Goal: Use online tool/utility: Utilize a website feature to perform a specific function

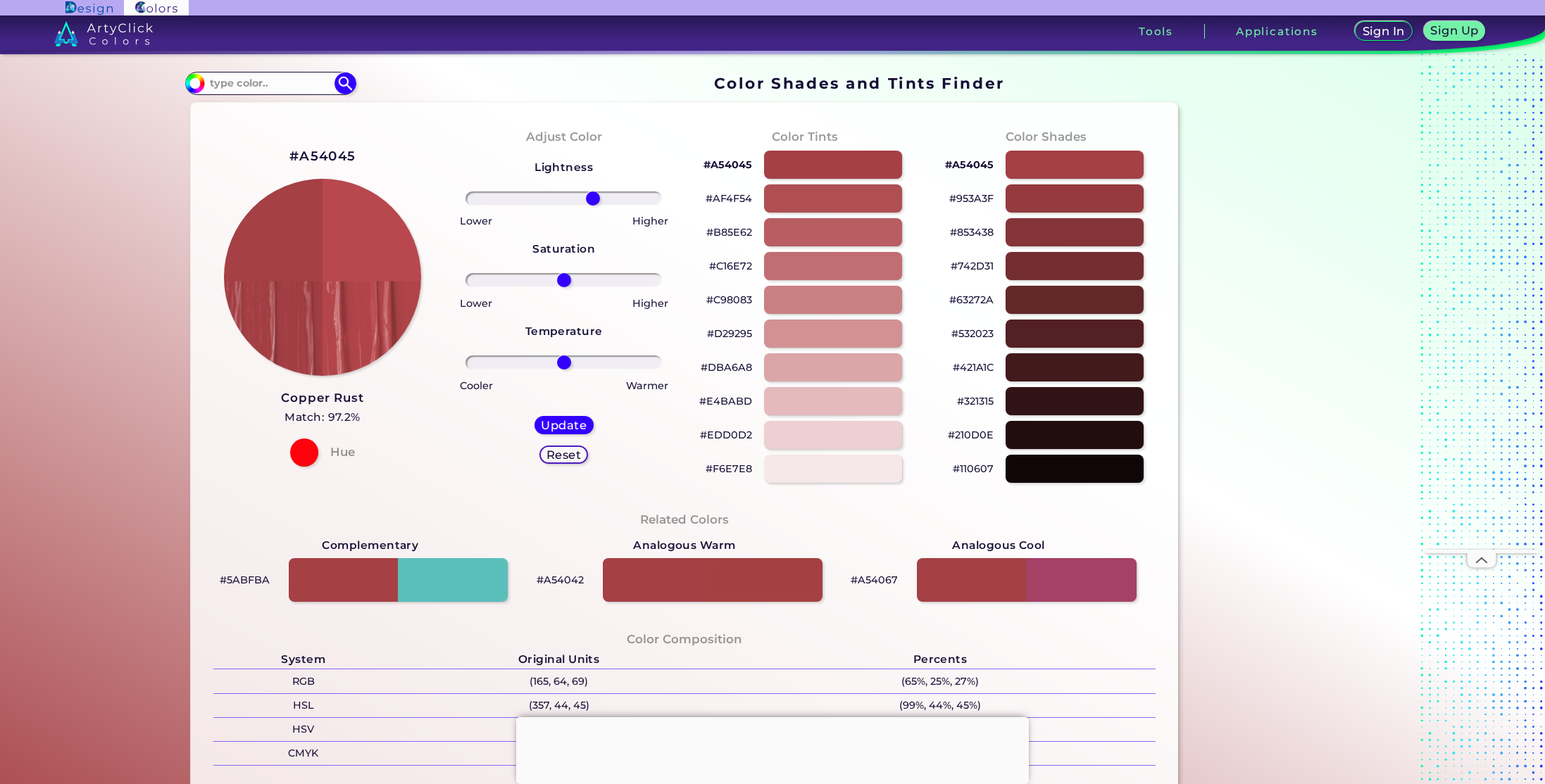
type input "32"
click at [589, 201] on input "range" at bounding box center [564, 198] width 197 height 14
drag, startPoint x: 560, startPoint y: 282, endPoint x: 532, endPoint y: 279, distance: 28.2
type input "-31"
click at [532, 279] on input "range" at bounding box center [564, 280] width 197 height 14
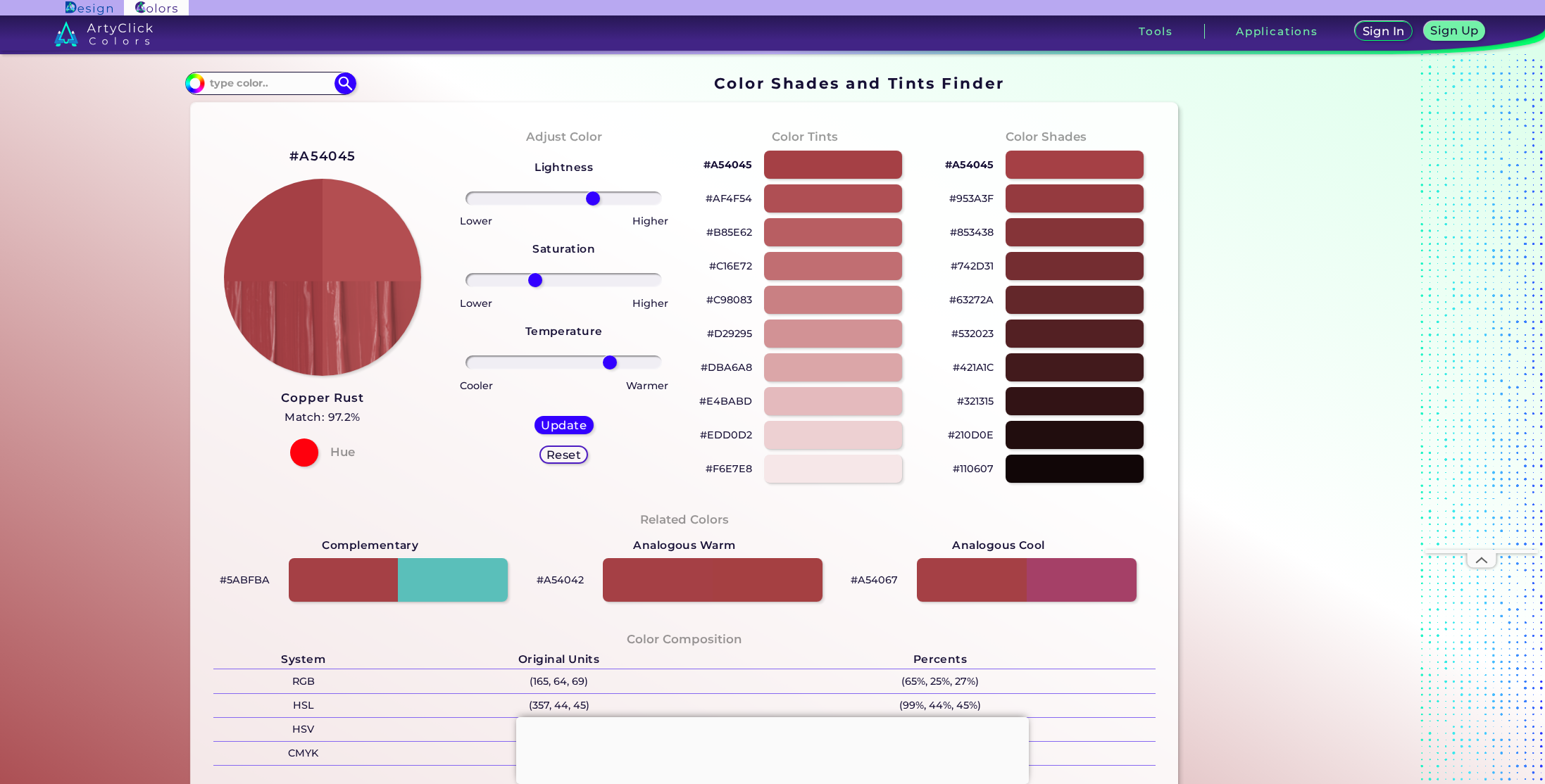
drag, startPoint x: 563, startPoint y: 361, endPoint x: 605, endPoint y: 364, distance: 42.1
type input "50"
click at [605, 364] on input "range" at bounding box center [564, 362] width 197 height 14
click at [576, 429] on h5 "Update" at bounding box center [564, 425] width 42 height 11
type input "#b34e51"
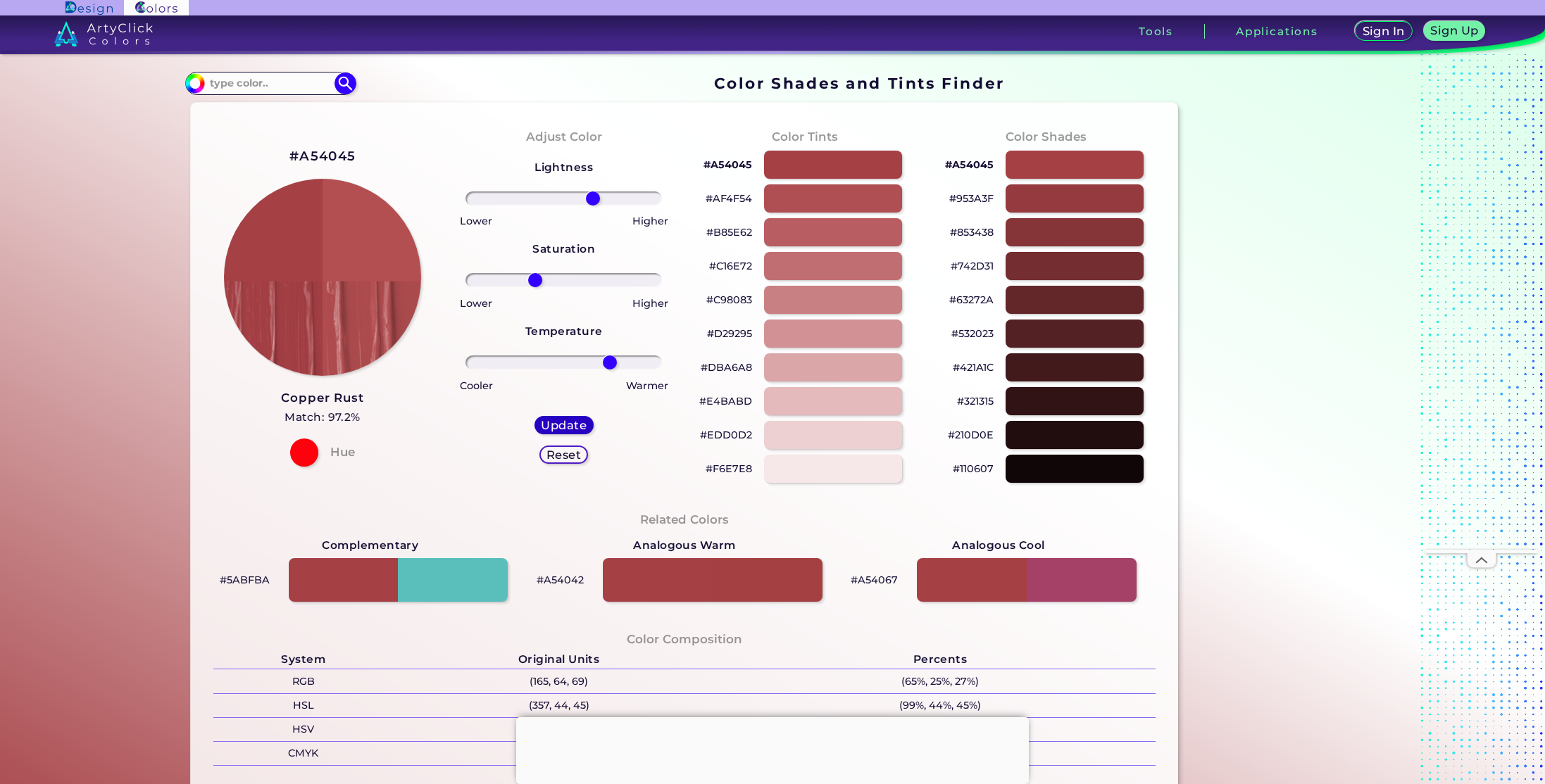
type input "0"
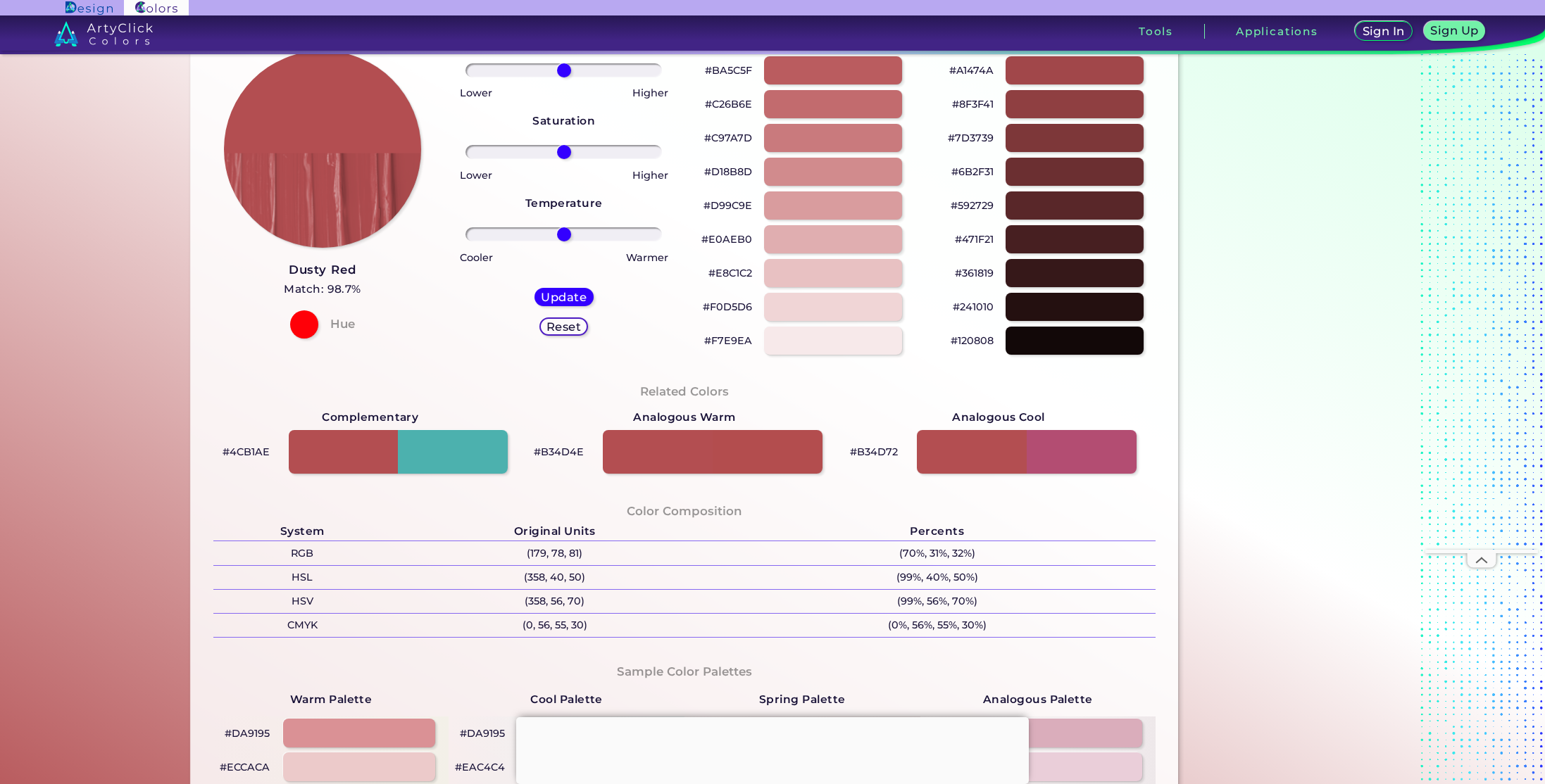
scroll to position [133, 0]
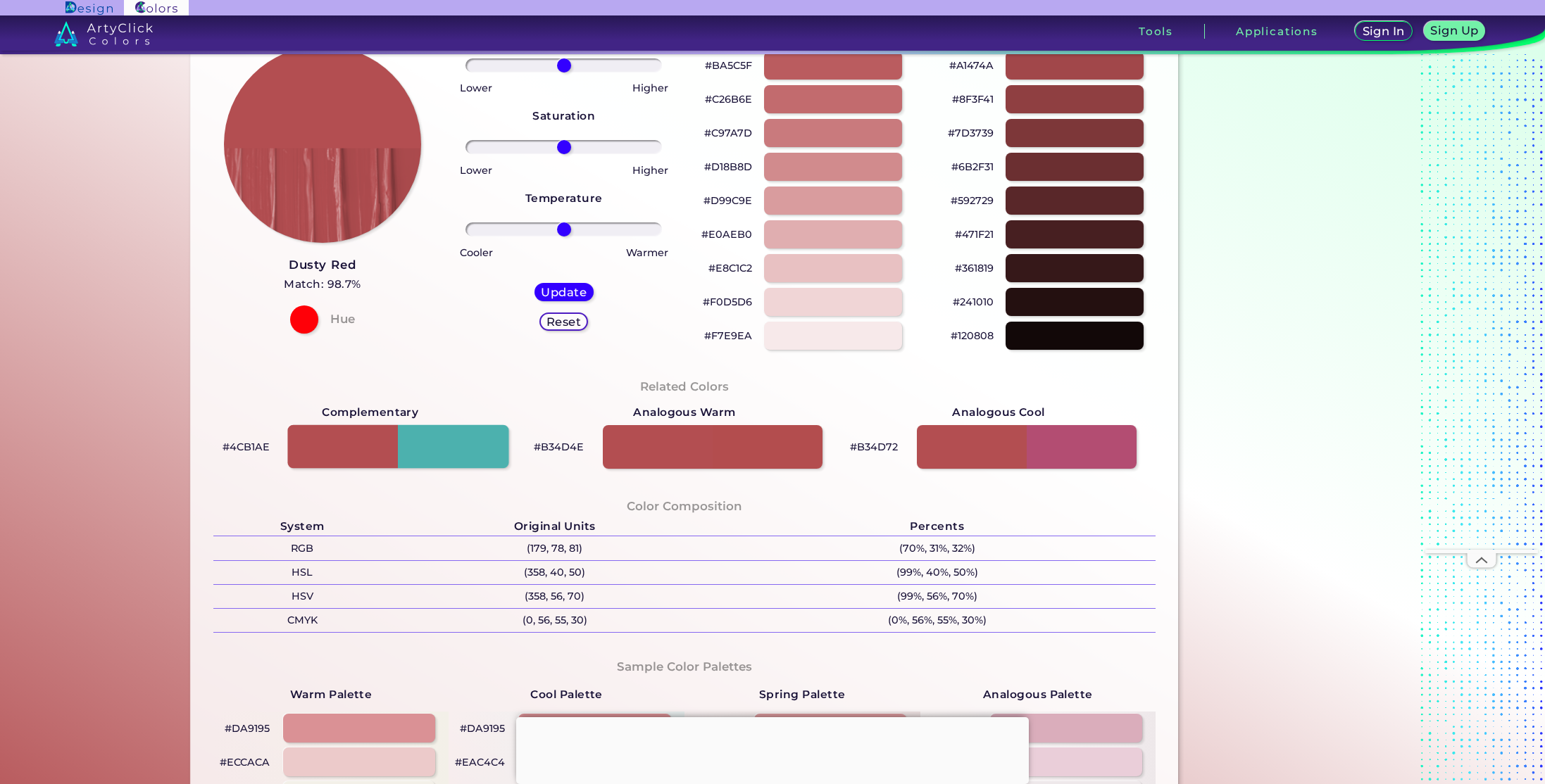
click at [456, 429] on div at bounding box center [398, 447] width 221 height 44
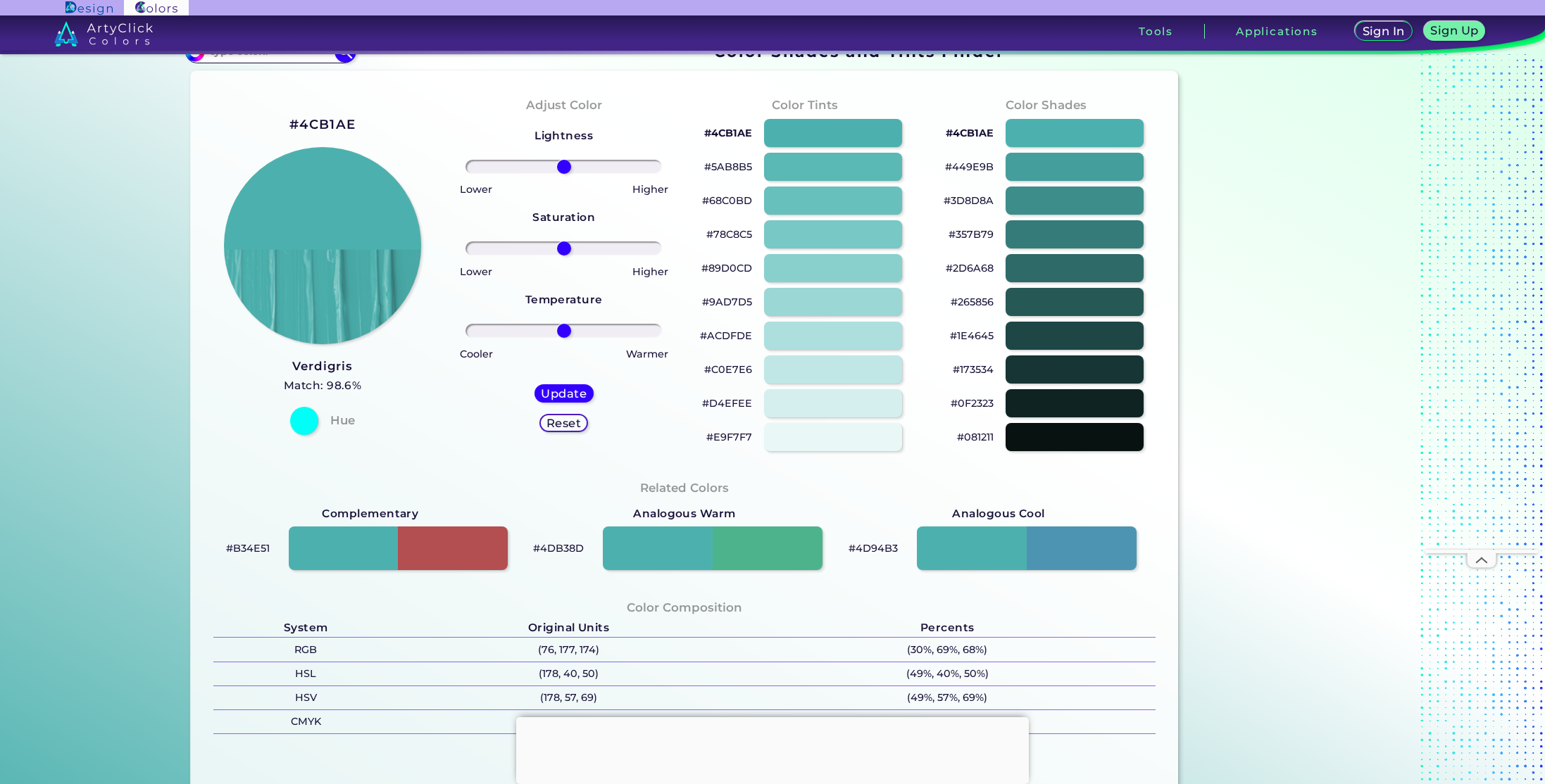
scroll to position [31, 0]
click at [650, 546] on div at bounding box center [712, 549] width 221 height 44
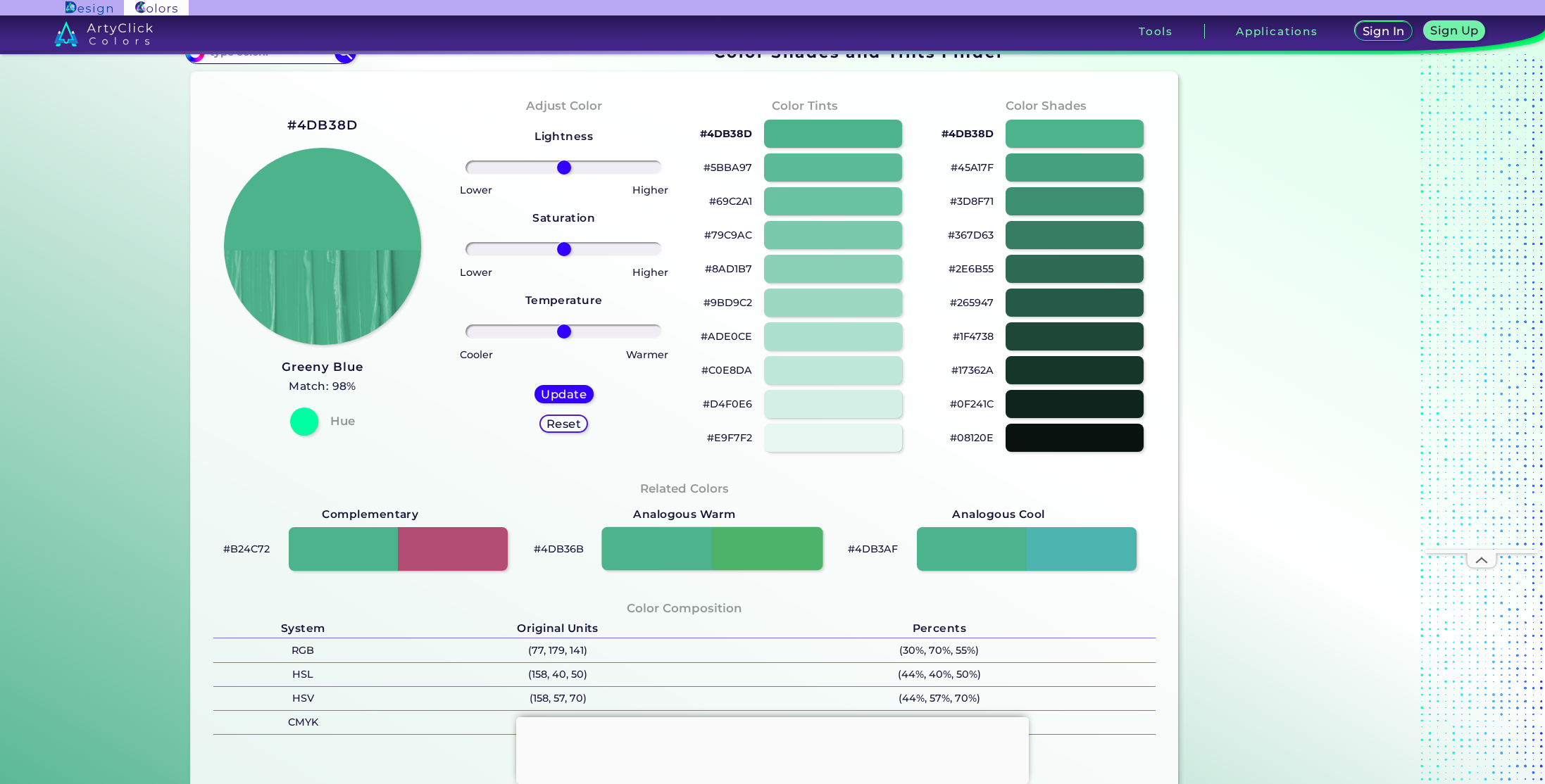
click at [767, 563] on div at bounding box center [712, 549] width 221 height 44
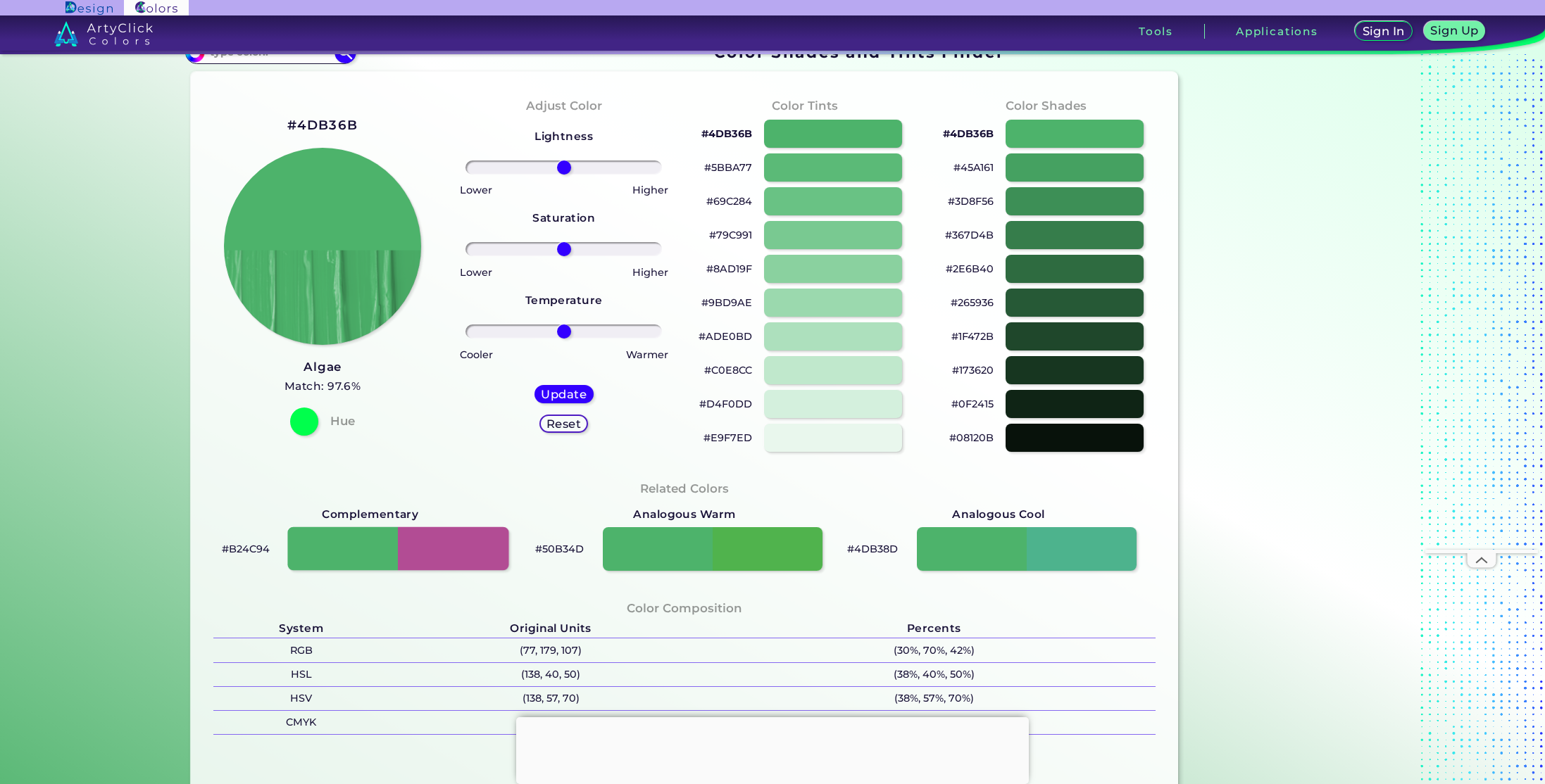
click at [364, 543] on div at bounding box center [398, 549] width 221 height 44
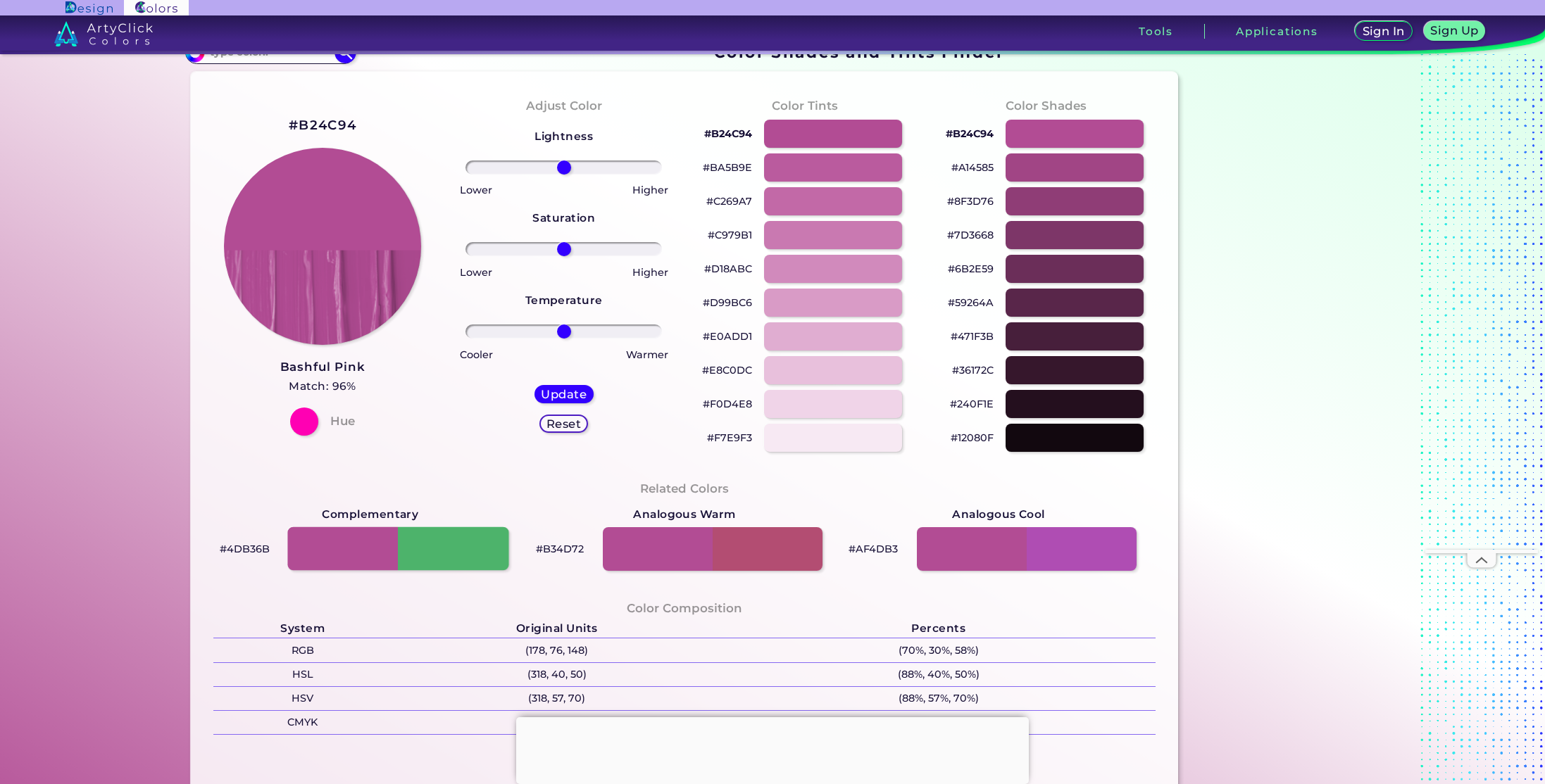
click at [448, 563] on div at bounding box center [398, 549] width 221 height 44
type input "#4db36b"
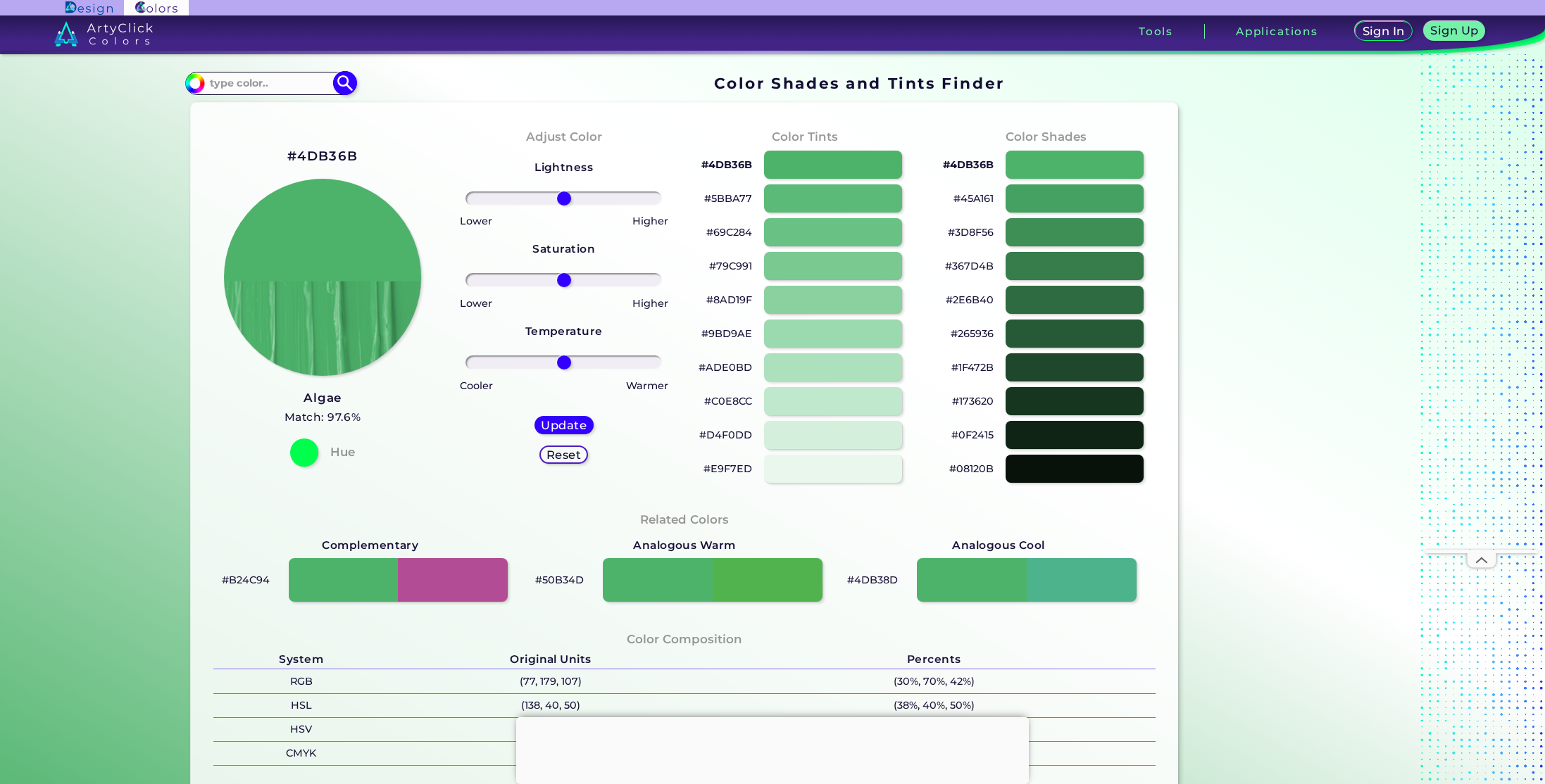
click at [272, 78] on input at bounding box center [270, 83] width 131 height 19
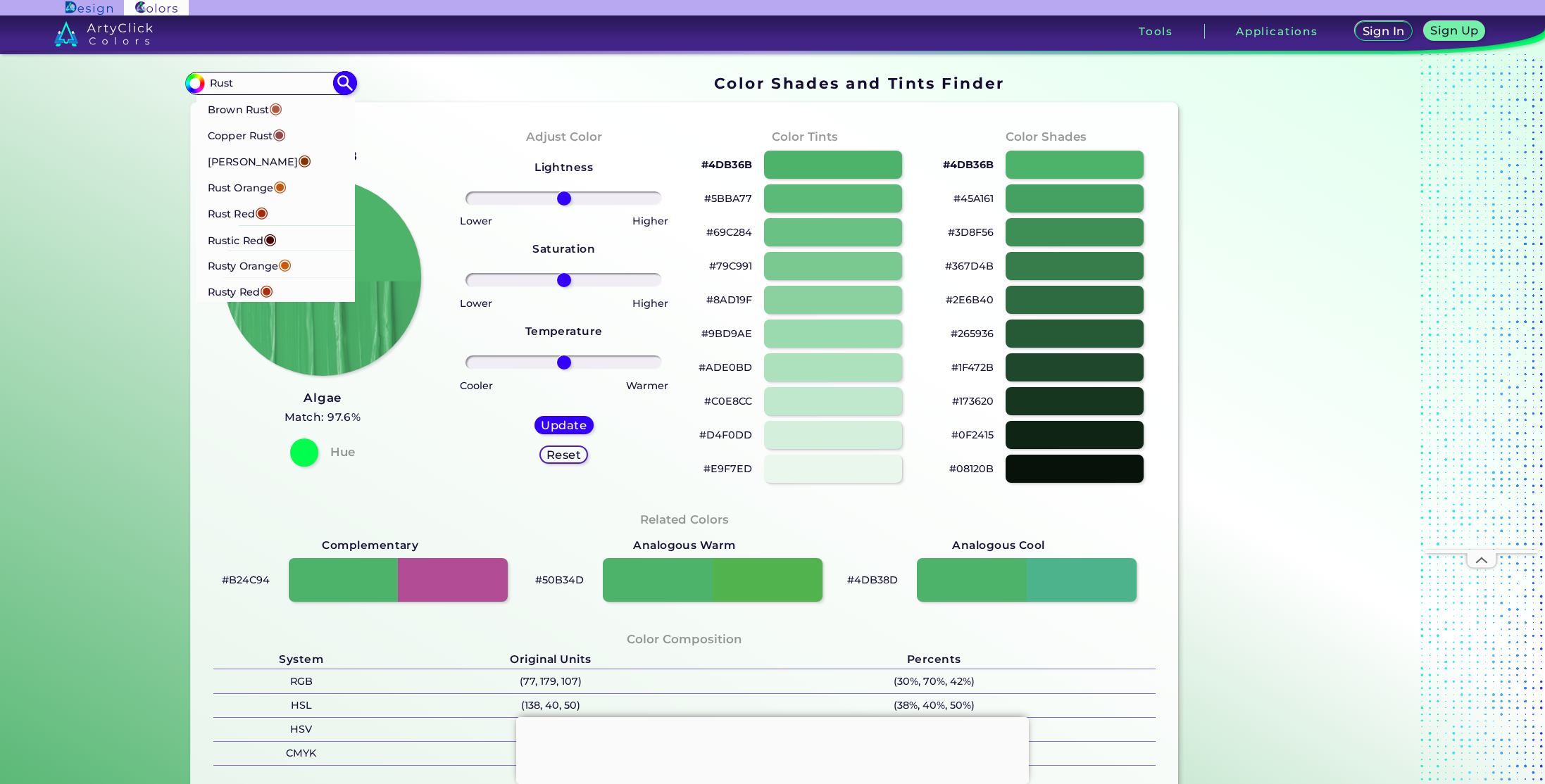
type input "Rust"
click at [302, 130] on li "Copper Rust ◉" at bounding box center [276, 133] width 159 height 26
type input "#944747"
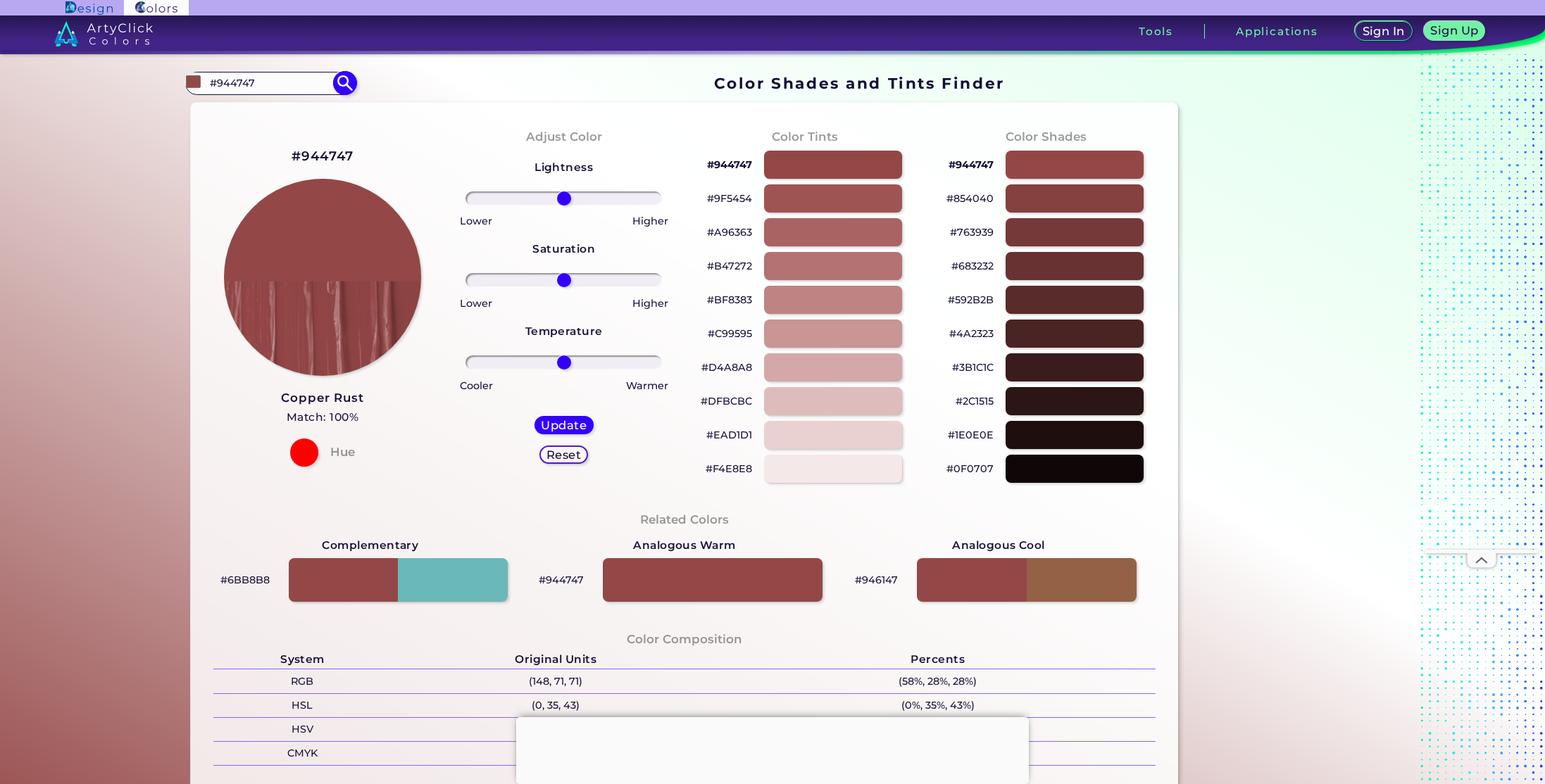
click at [284, 87] on input "#944747" at bounding box center [270, 83] width 131 height 19
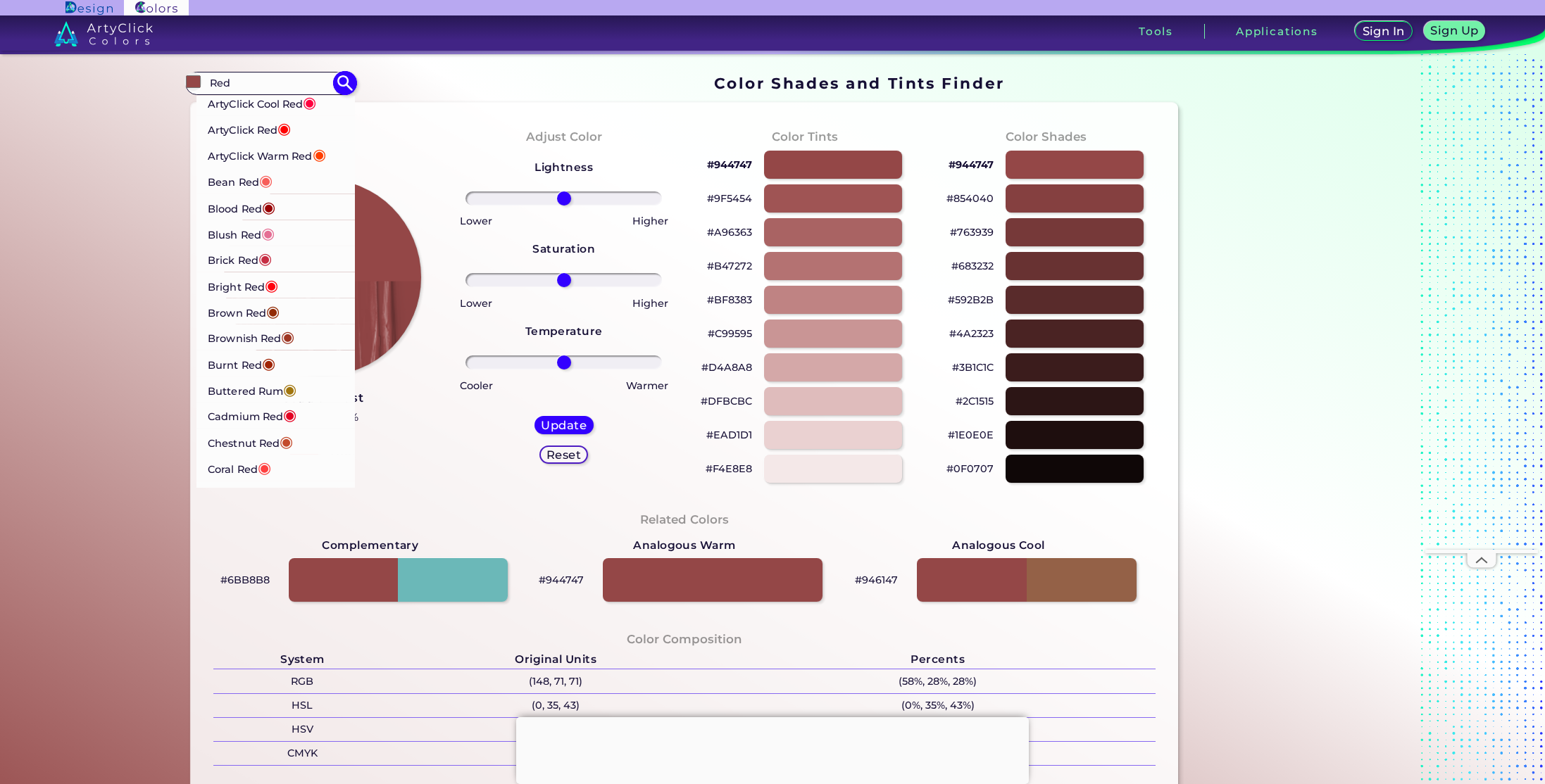
type input "Red"
click at [268, 206] on span "◉" at bounding box center [268, 206] width 13 height 18
type input "#980002"
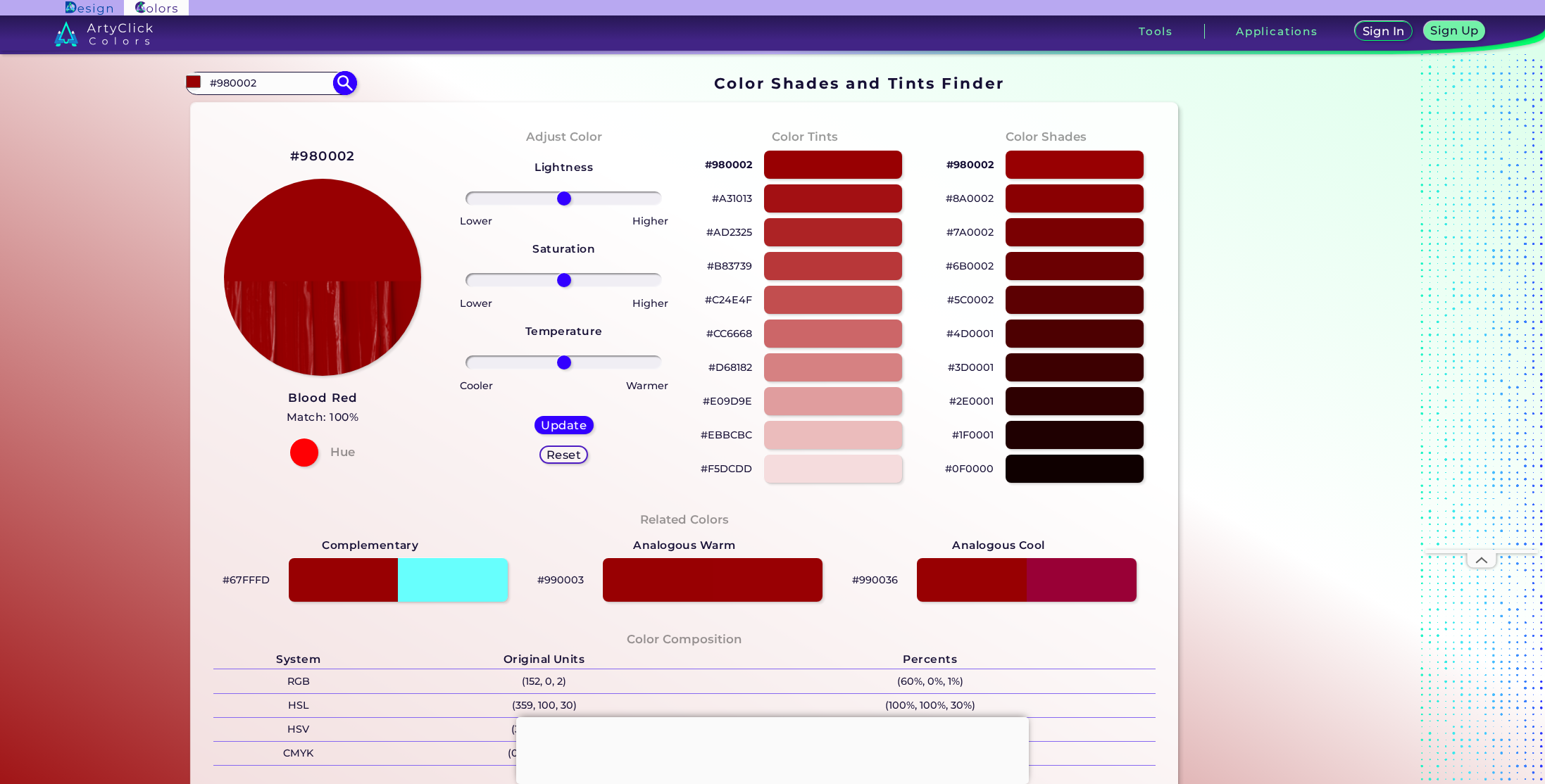
click at [317, 84] on input "#980002" at bounding box center [270, 83] width 131 height 19
type input "#"
type input "Ochre"
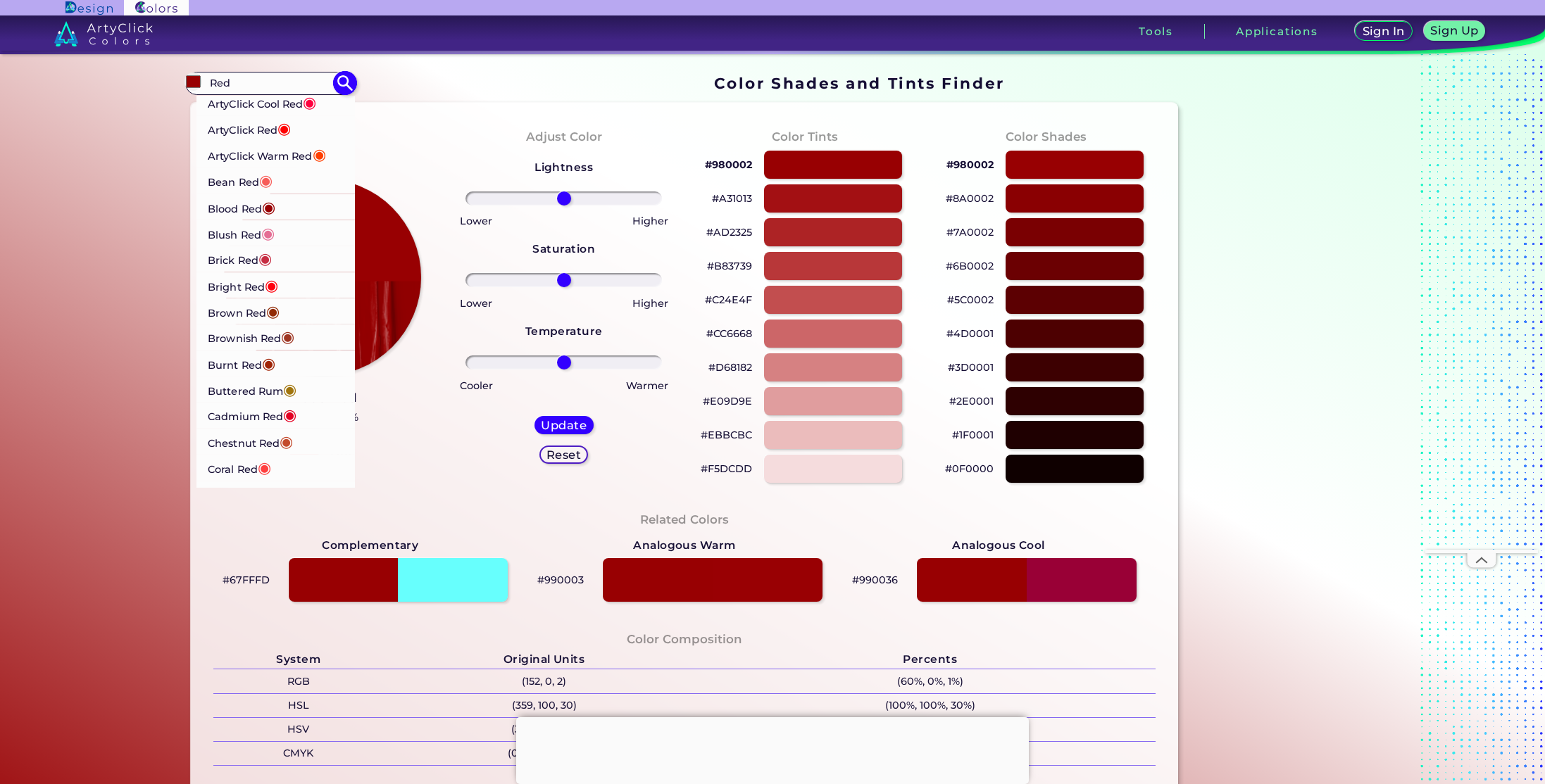
click at [272, 204] on span "◉" at bounding box center [268, 206] width 13 height 18
type input "#980002"
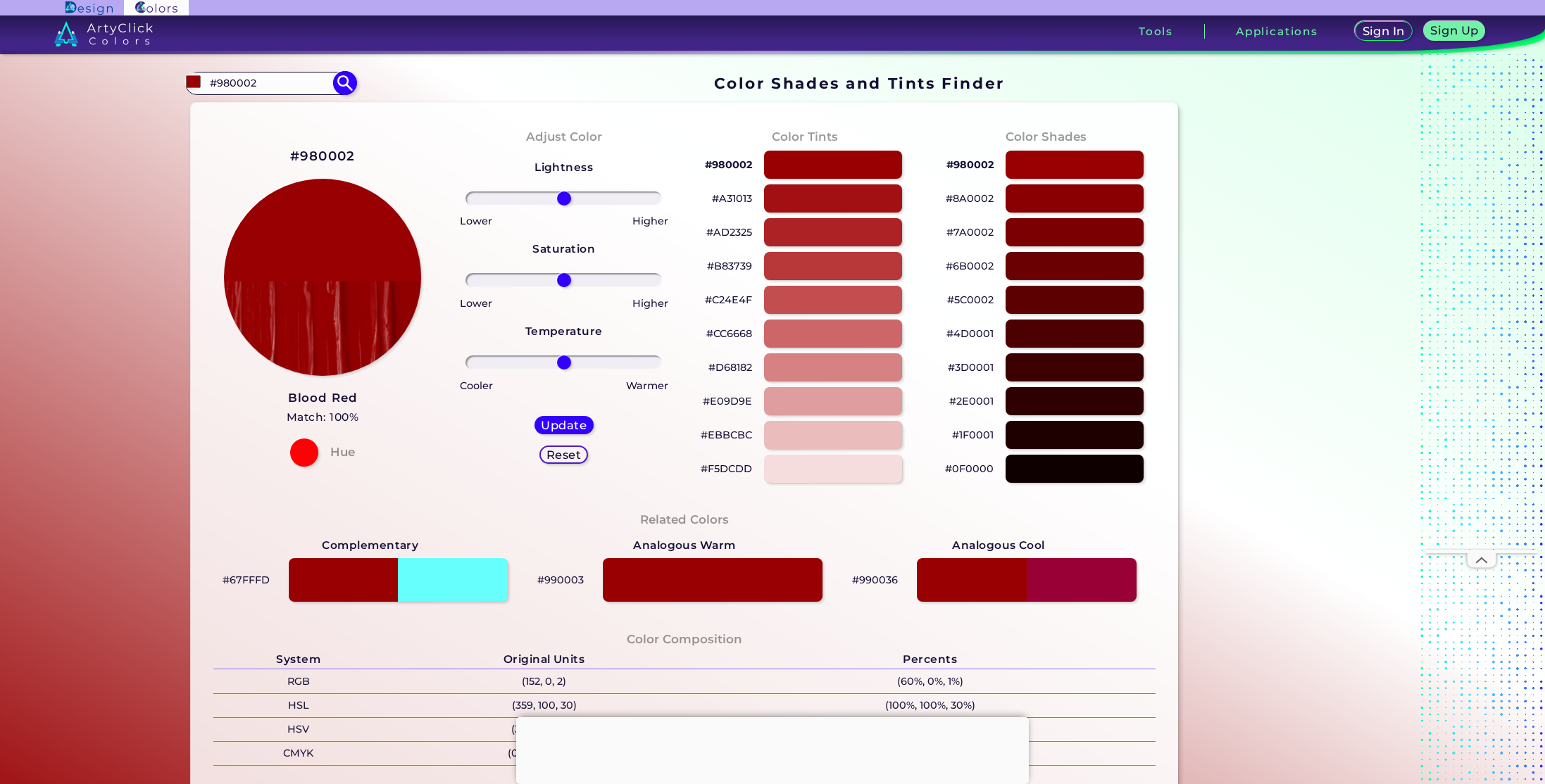
drag, startPoint x: 265, startPoint y: 87, endPoint x: 211, endPoint y: 90, distance: 54.1
click at [211, 90] on input "#980002" at bounding box center [270, 83] width 131 height 19
